Goal: Check status: Check status

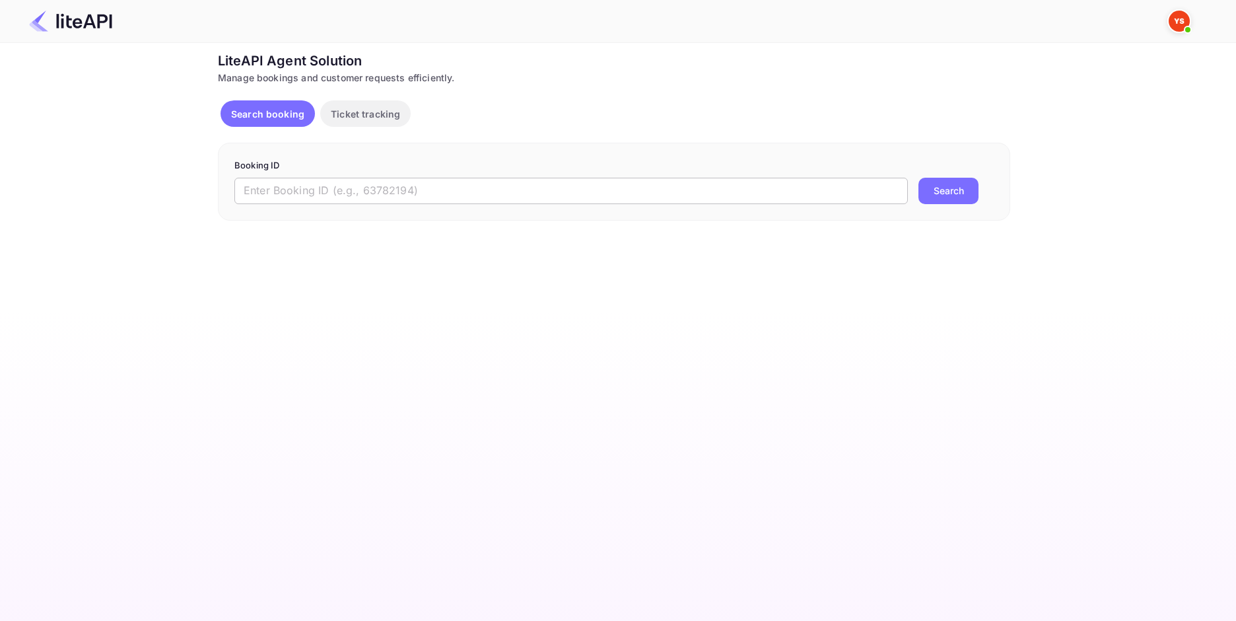
click at [455, 203] on input "text" at bounding box center [570, 191] width 673 height 26
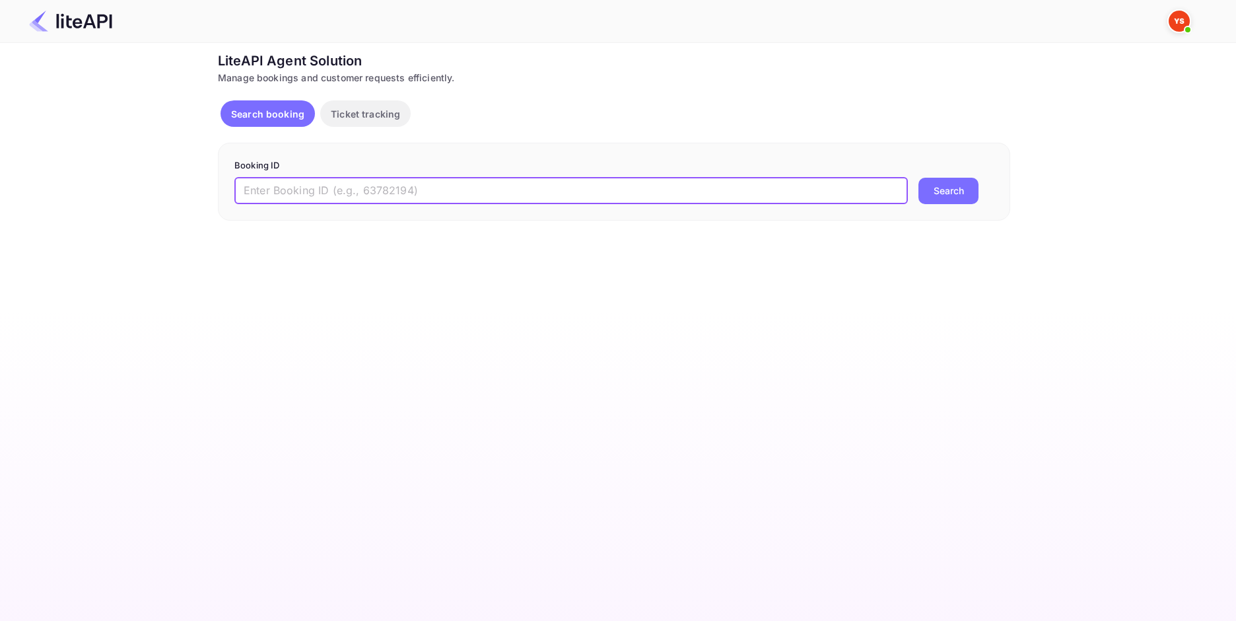
paste input "8962567"
type input "8962567"
click at [939, 187] on button "Search" at bounding box center [948, 191] width 60 height 26
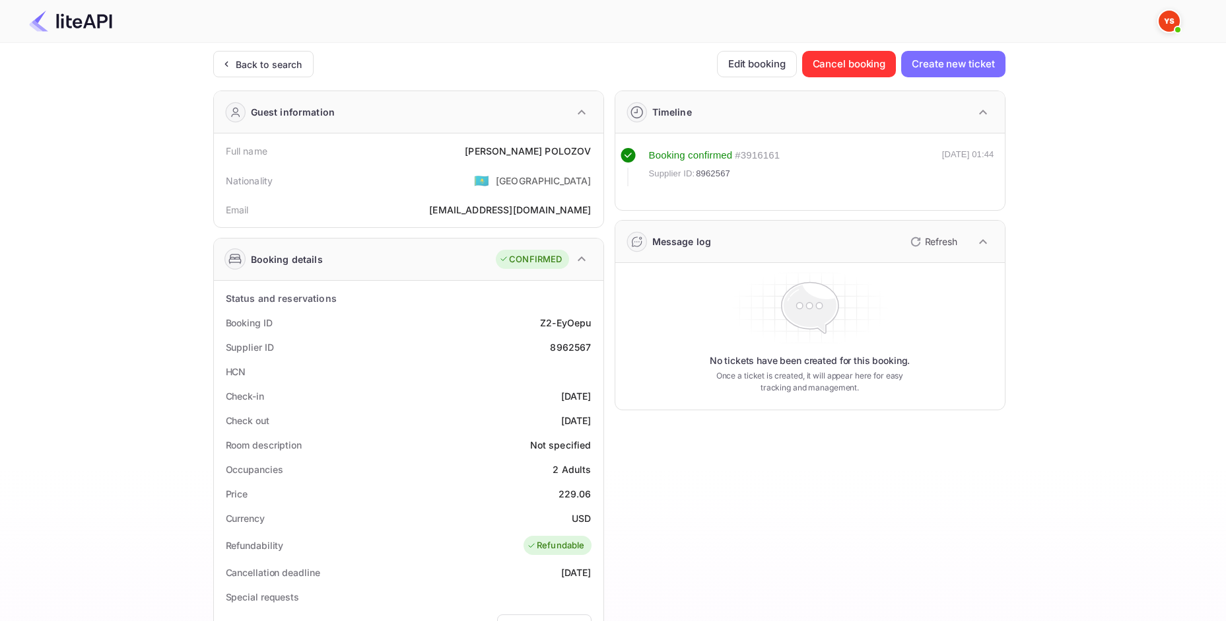
click at [518, 147] on div "[PERSON_NAME]" at bounding box center [528, 151] width 126 height 14
copy div "[PERSON_NAME]"
click at [576, 487] on div "229.06" at bounding box center [574, 494] width 33 height 14
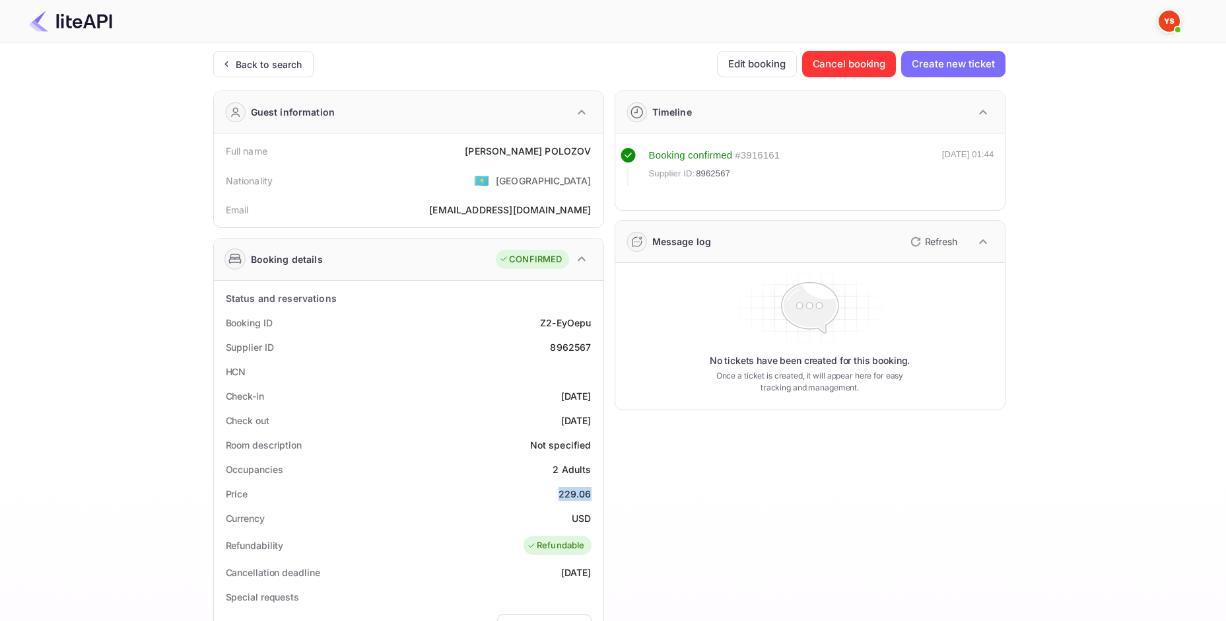
click at [576, 487] on div "229.06" at bounding box center [574, 494] width 33 height 14
copy div "229.06"
click at [568, 520] on div "Currency USD" at bounding box center [408, 518] width 379 height 24
copy div "USD"
